Goal: Task Accomplishment & Management: Manage account settings

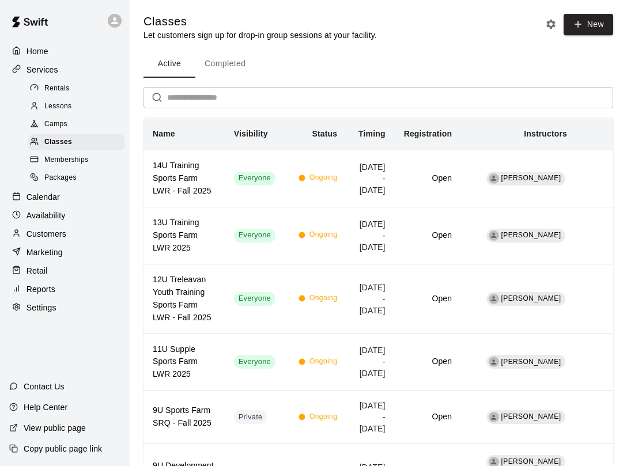
click at [59, 199] on div "Calendar" at bounding box center [64, 196] width 111 height 17
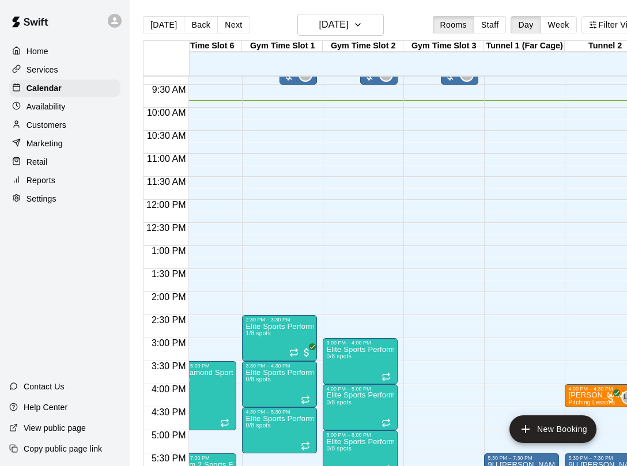
scroll to position [0, 189]
click at [363, 28] on icon "button" at bounding box center [357, 25] width 9 height 14
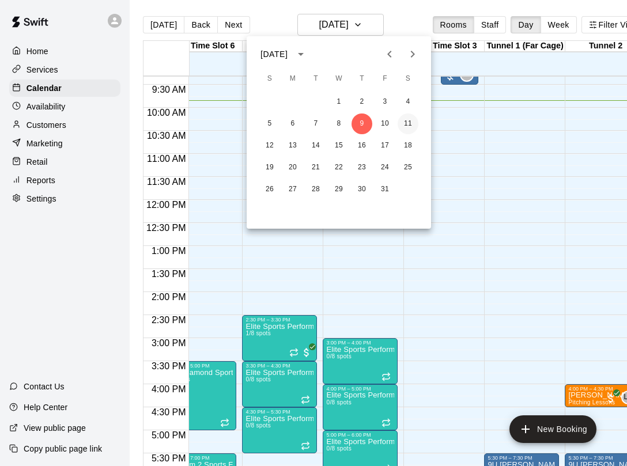
click at [408, 127] on button "11" at bounding box center [408, 124] width 21 height 21
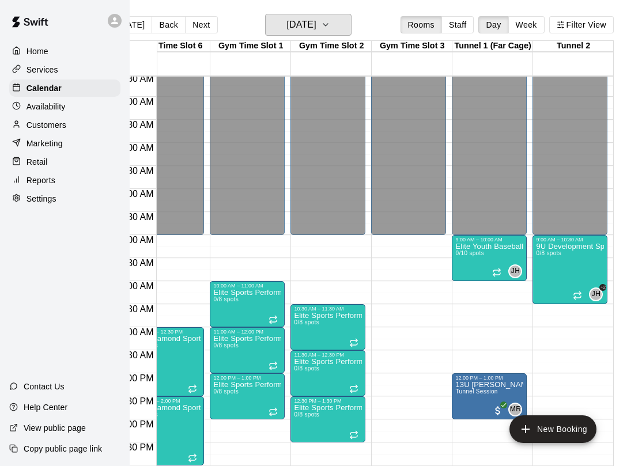
scroll to position [0, 32]
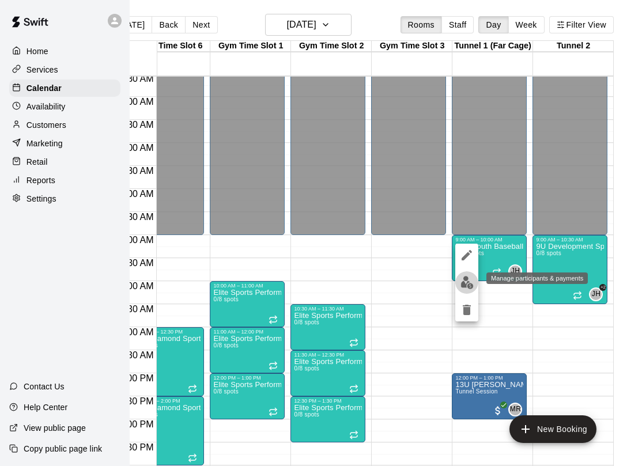
click at [467, 284] on img "edit" at bounding box center [467, 282] width 13 height 13
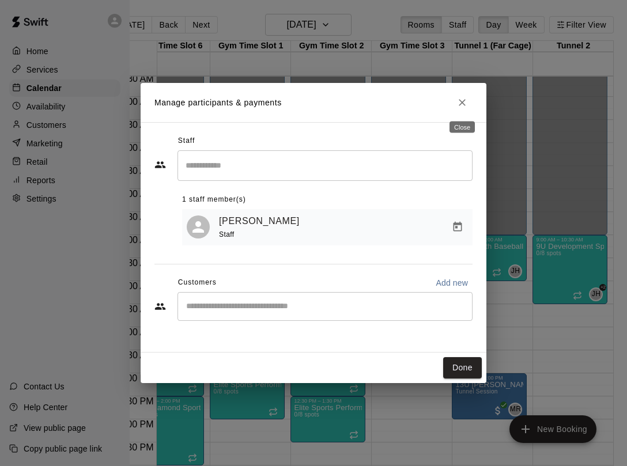
click at [465, 97] on icon "Close" at bounding box center [463, 103] width 12 height 12
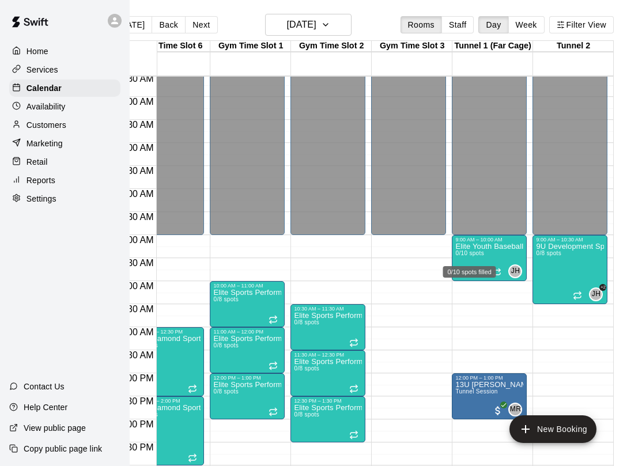
click at [469, 262] on div "0/10 spots filled" at bounding box center [469, 268] width 55 height 21
click at [453, 270] on div "0/10 spots filled" at bounding box center [469, 272] width 53 height 12
click at [454, 282] on icon "edit" at bounding box center [455, 278] width 14 height 14
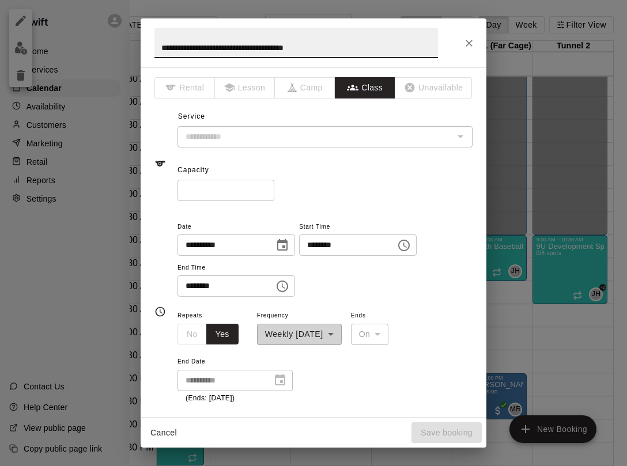
type input "**********"
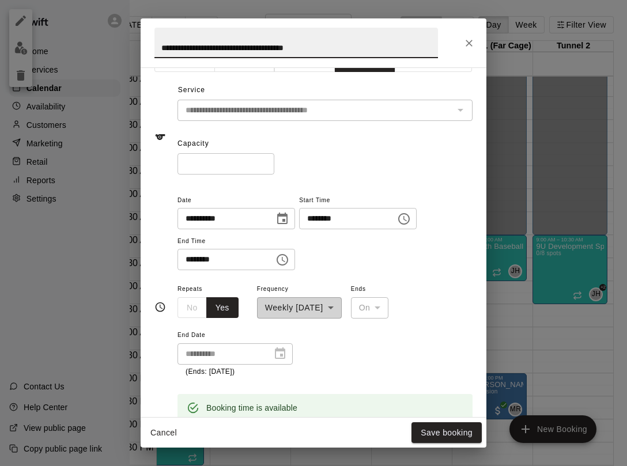
scroll to position [33, 0]
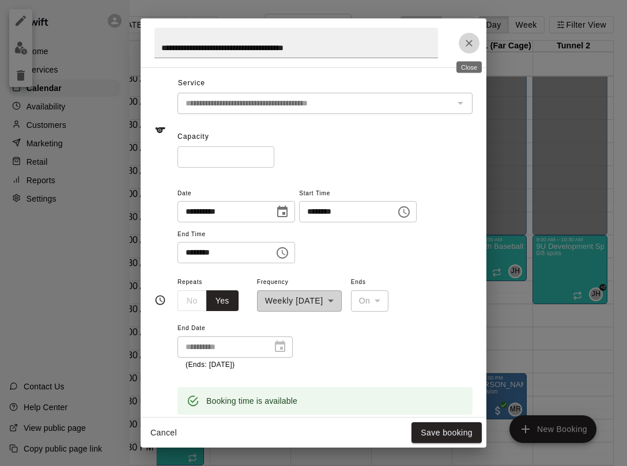
click at [466, 44] on icon "Close" at bounding box center [469, 43] width 12 height 12
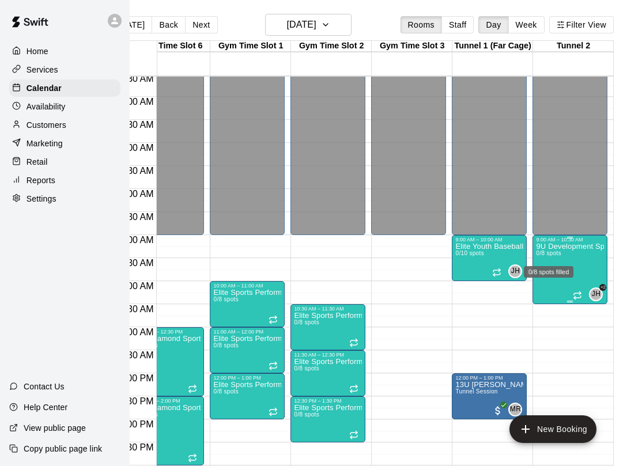
click at [556, 266] on div "0/8 spots filled" at bounding box center [549, 272] width 50 height 12
click at [537, 280] on icon "edit" at bounding box center [536, 278] width 14 height 14
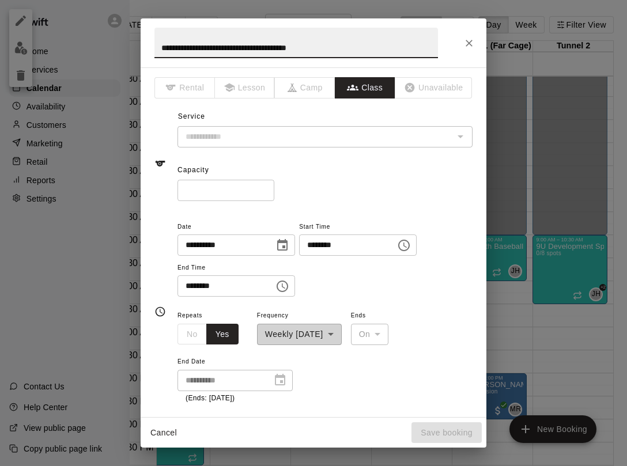
type input "**********"
click at [467, 45] on icon "Close" at bounding box center [469, 43] width 7 height 7
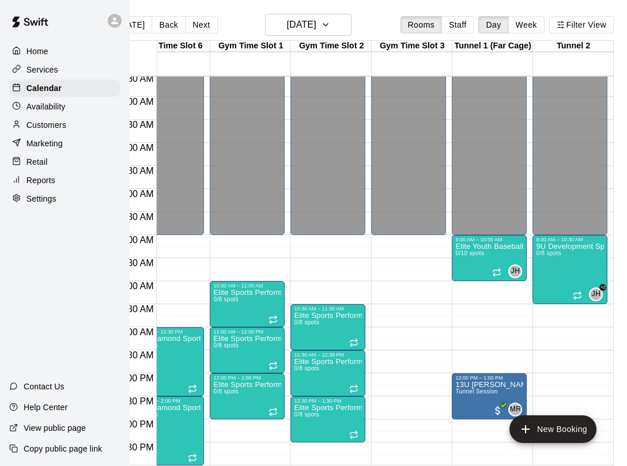
click at [69, 67] on div "Services" at bounding box center [64, 69] width 111 height 17
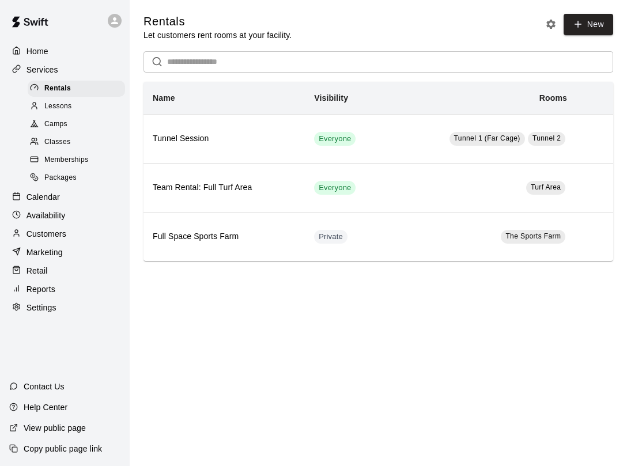
click at [85, 138] on div "Classes" at bounding box center [76, 142] width 97 height 16
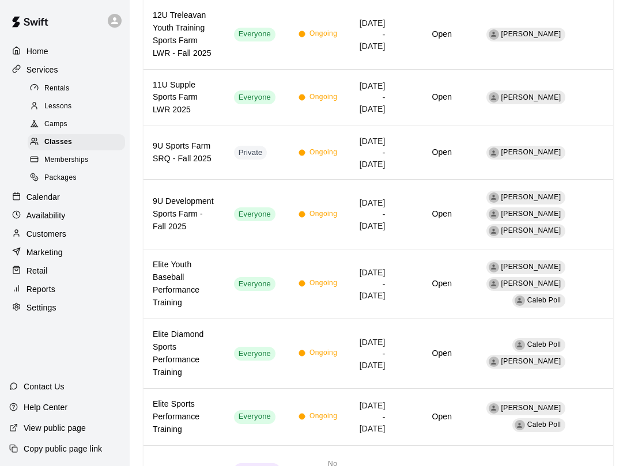
scroll to position [267, 0]
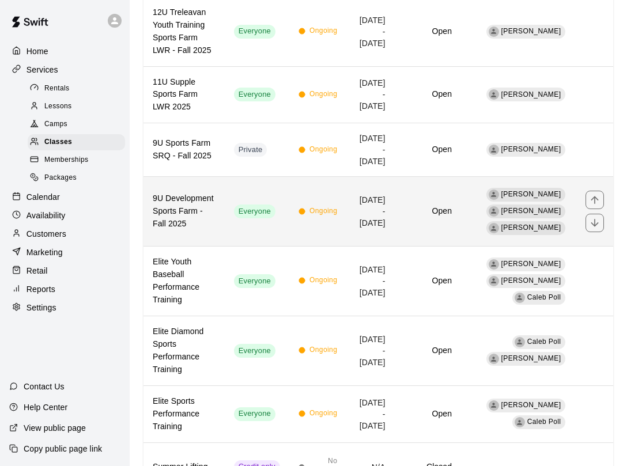
click at [289, 247] on td "Everyone" at bounding box center [257, 212] width 65 height 70
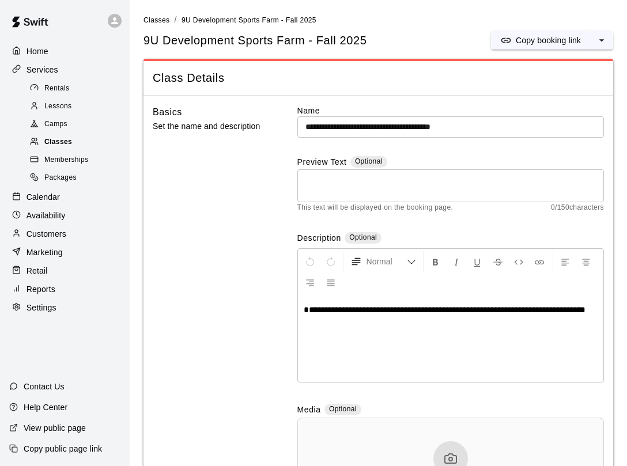
click at [65, 141] on span "Classes" at bounding box center [58, 143] width 28 height 12
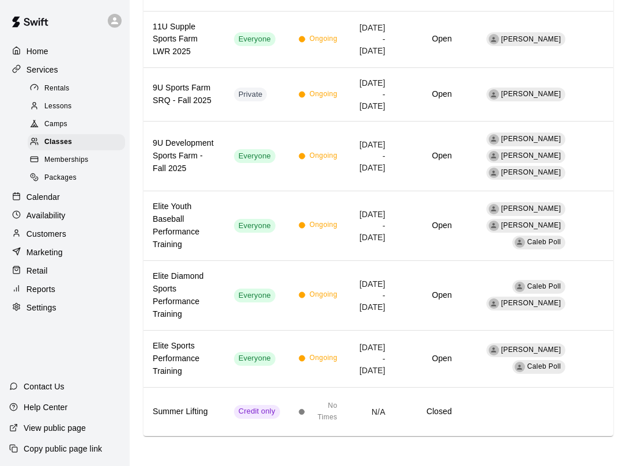
scroll to position [324, 0]
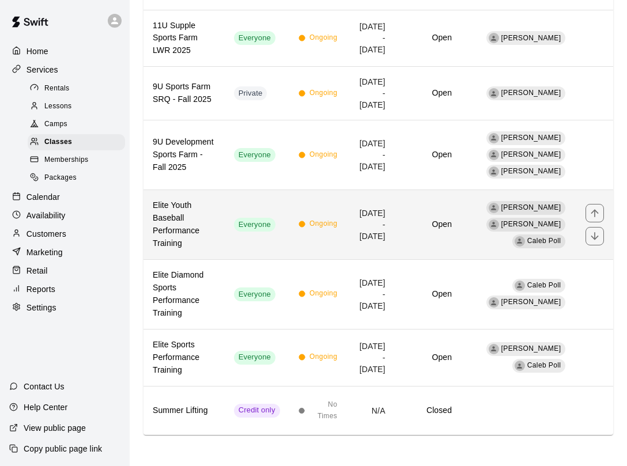
click at [216, 250] on h6 "Elite Youth Baseball Performance Training" at bounding box center [184, 224] width 63 height 51
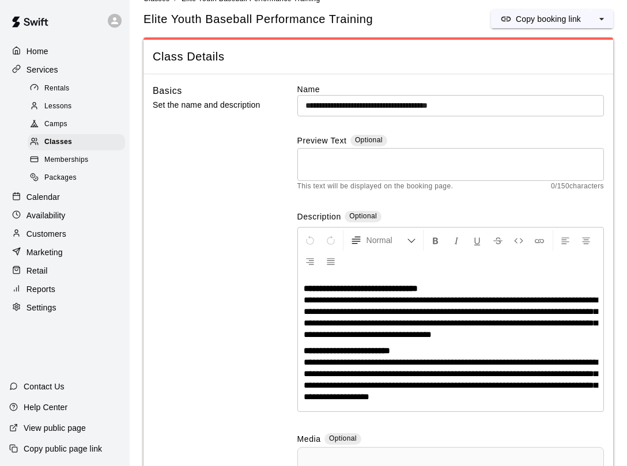
scroll to position [10, 0]
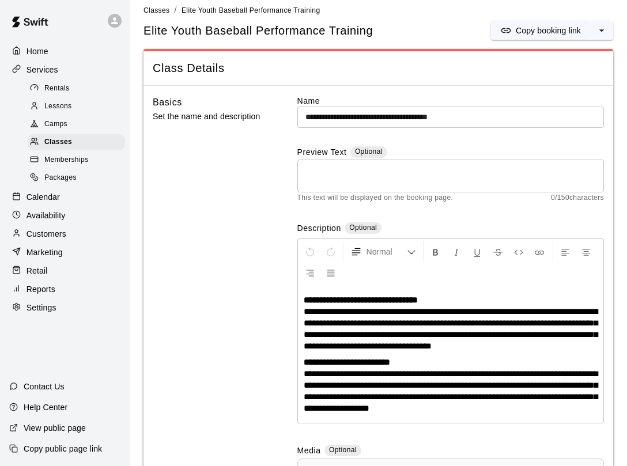
click at [87, 175] on div "Packages" at bounding box center [76, 178] width 97 height 16
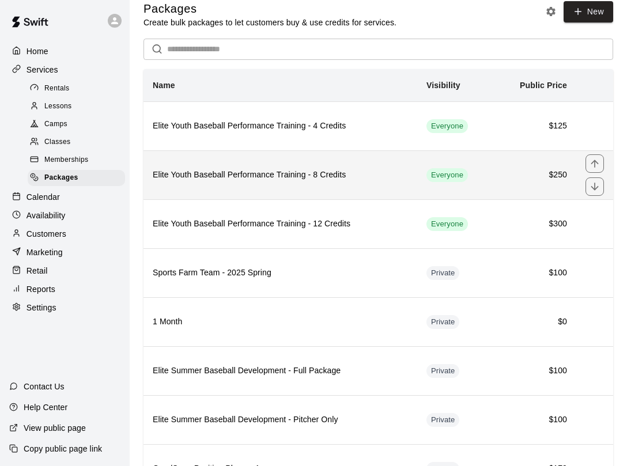
scroll to position [12, 0]
